Goal: Contribute content: Add original content to the website for others to see

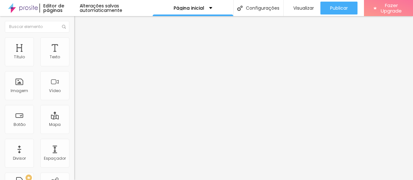
click at [74, 38] on li "Estilo" at bounding box center [111, 40] width 74 height 6
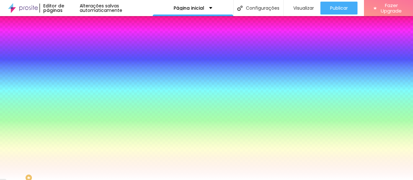
click at [74, 44] on li "Avançado" at bounding box center [111, 47] width 74 height 6
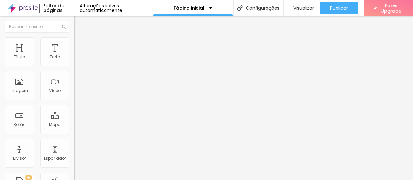
click at [74, 37] on img at bounding box center [77, 34] width 6 height 6
click at [74, 55] on span "Adicionar imagem" at bounding box center [95, 52] width 42 height 5
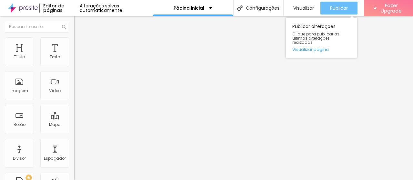
click at [342, 8] on span "Publicar" at bounding box center [339, 7] width 18 height 5
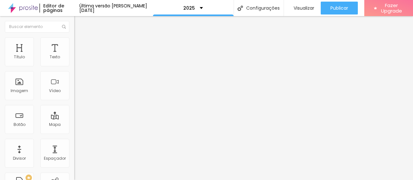
click at [74, 101] on span "Original" at bounding box center [81, 97] width 15 height 5
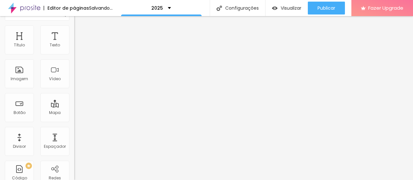
scroll to position [19, 0]
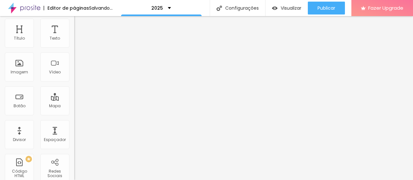
click at [74, 82] on span "Original" at bounding box center [81, 79] width 15 height 5
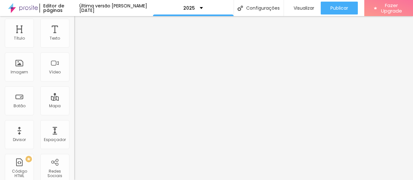
click at [74, 94] on span "Quadrado" at bounding box center [84, 90] width 21 height 5
click at [74, 90] on span "Padrão" at bounding box center [81, 86] width 15 height 5
click at [90, 86] on span "16:9" at bounding box center [93, 83] width 7 height 5
click at [74, 37] on span "Trocar imagem" at bounding box center [91, 33] width 35 height 5
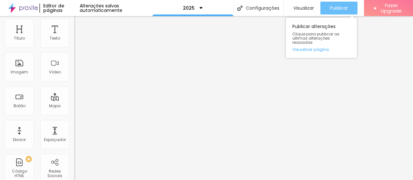
click at [338, 5] on span "Publicar" at bounding box center [339, 7] width 18 height 5
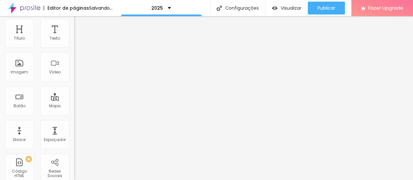
click at [74, 82] on span "Original" at bounding box center [81, 79] width 15 height 5
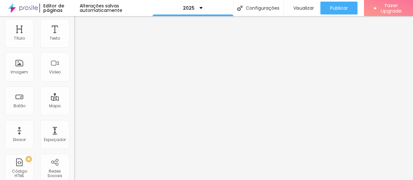
click at [89, 90] on span "4:3" at bounding box center [92, 86] width 6 height 5
click at [74, 100] on span "Original" at bounding box center [81, 96] width 15 height 5
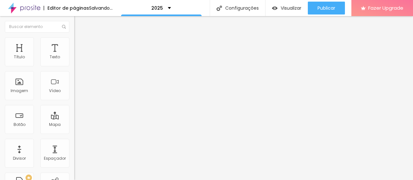
click at [74, 55] on span "Adicionar imagem" at bounding box center [95, 52] width 42 height 5
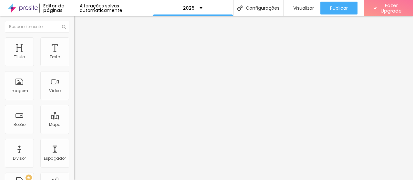
click at [74, 101] on span "Original" at bounding box center [81, 97] width 15 height 5
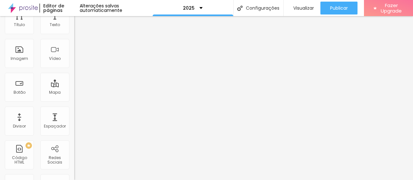
click at [74, 80] on span "Quadrado" at bounding box center [84, 77] width 21 height 5
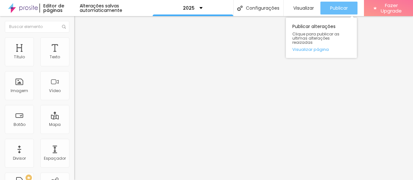
click at [340, 11] on span "Publicar" at bounding box center [339, 7] width 18 height 5
click at [341, 4] on div "Publicar" at bounding box center [339, 8] width 18 height 13
click at [324, 6] on button "Publicar" at bounding box center [338, 8] width 37 height 13
click at [337, 11] on div "Publicar" at bounding box center [339, 8] width 18 height 13
